Goal: Find specific page/section: Find specific page/section

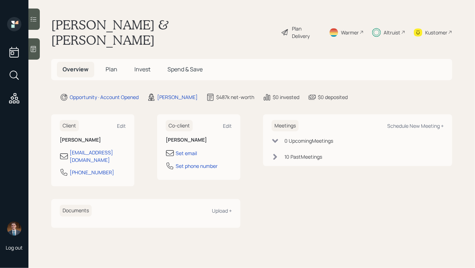
click at [434, 29] on div "Kustomer" at bounding box center [436, 32] width 22 height 7
